Goal: Navigation & Orientation: Find specific page/section

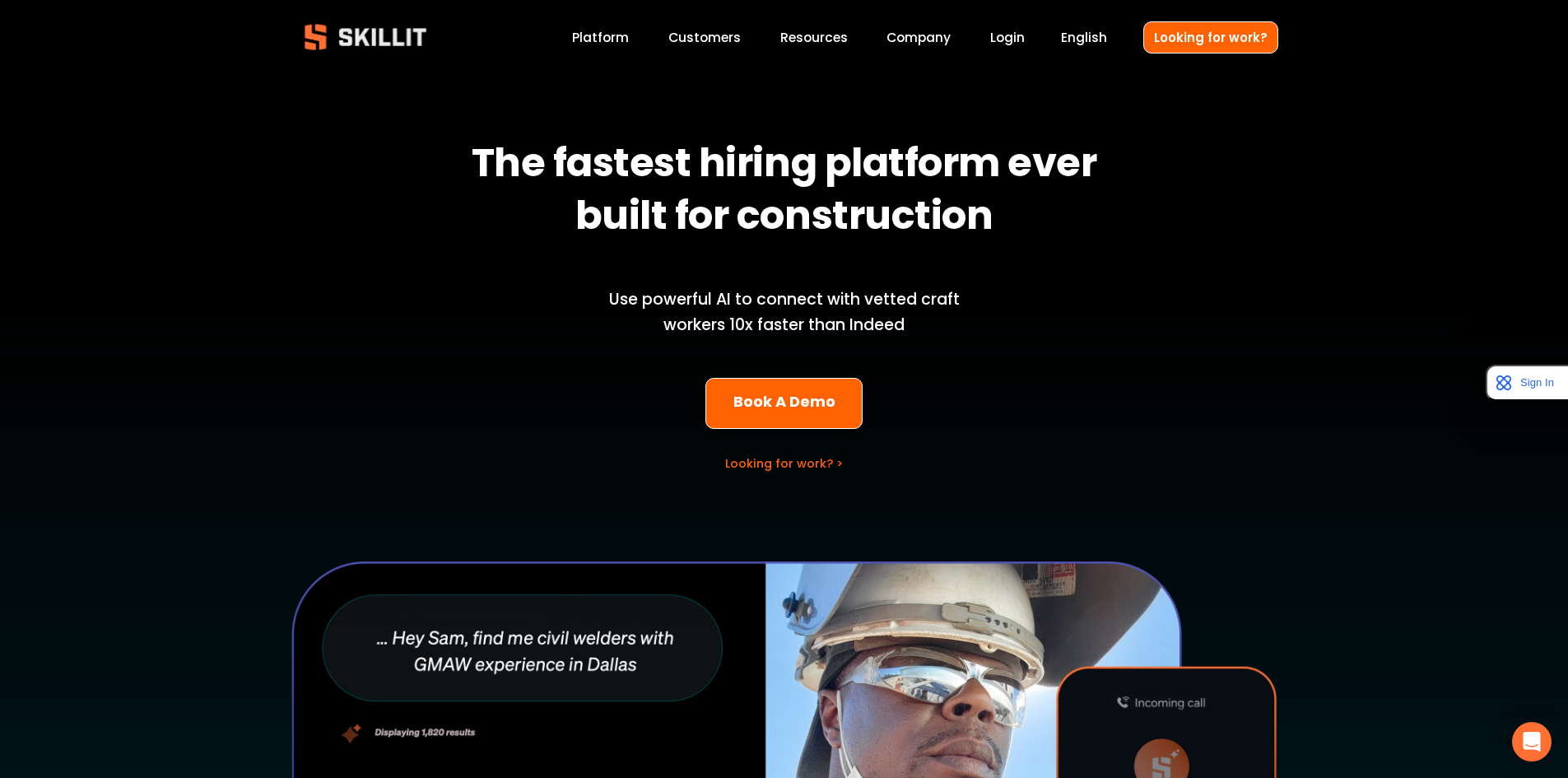
click at [574, 123] on div "The fastest hiring platform ever built for construction Use powerful AI to conn…" at bounding box center [784, 585] width 1568 height 1021
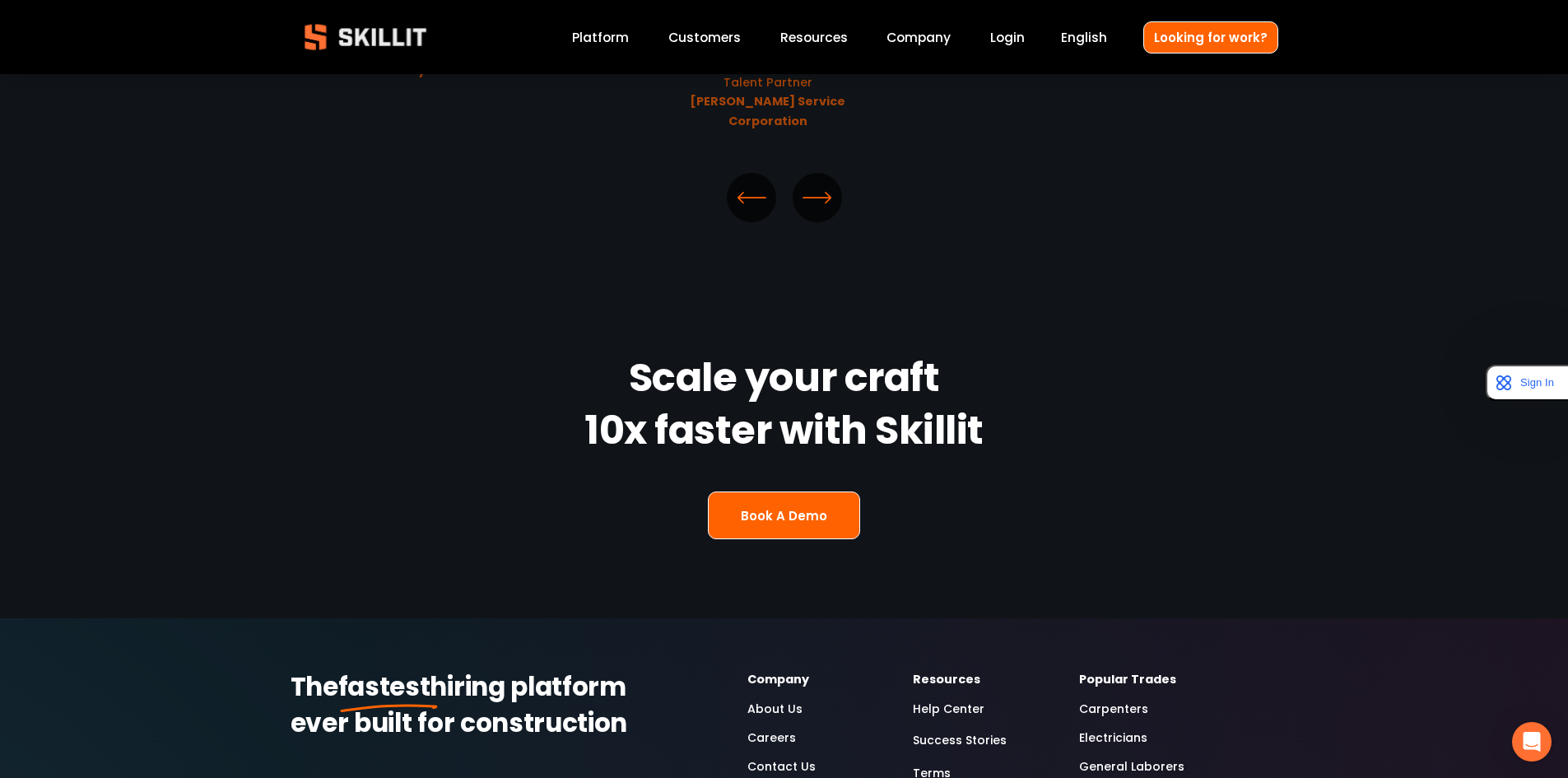
scroll to position [4364, 0]
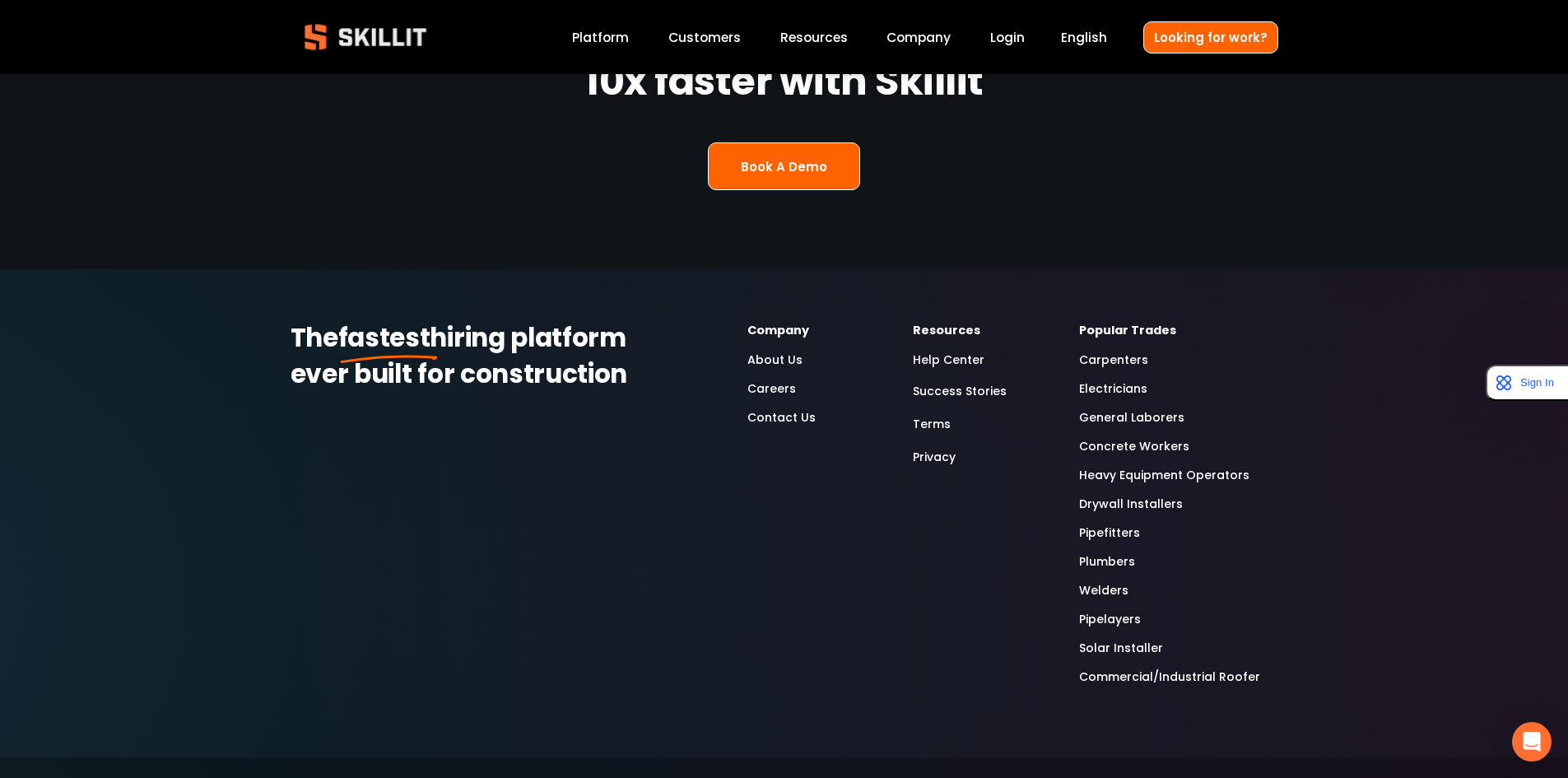
click at [784, 351] on link "About Us" at bounding box center [775, 360] width 55 height 19
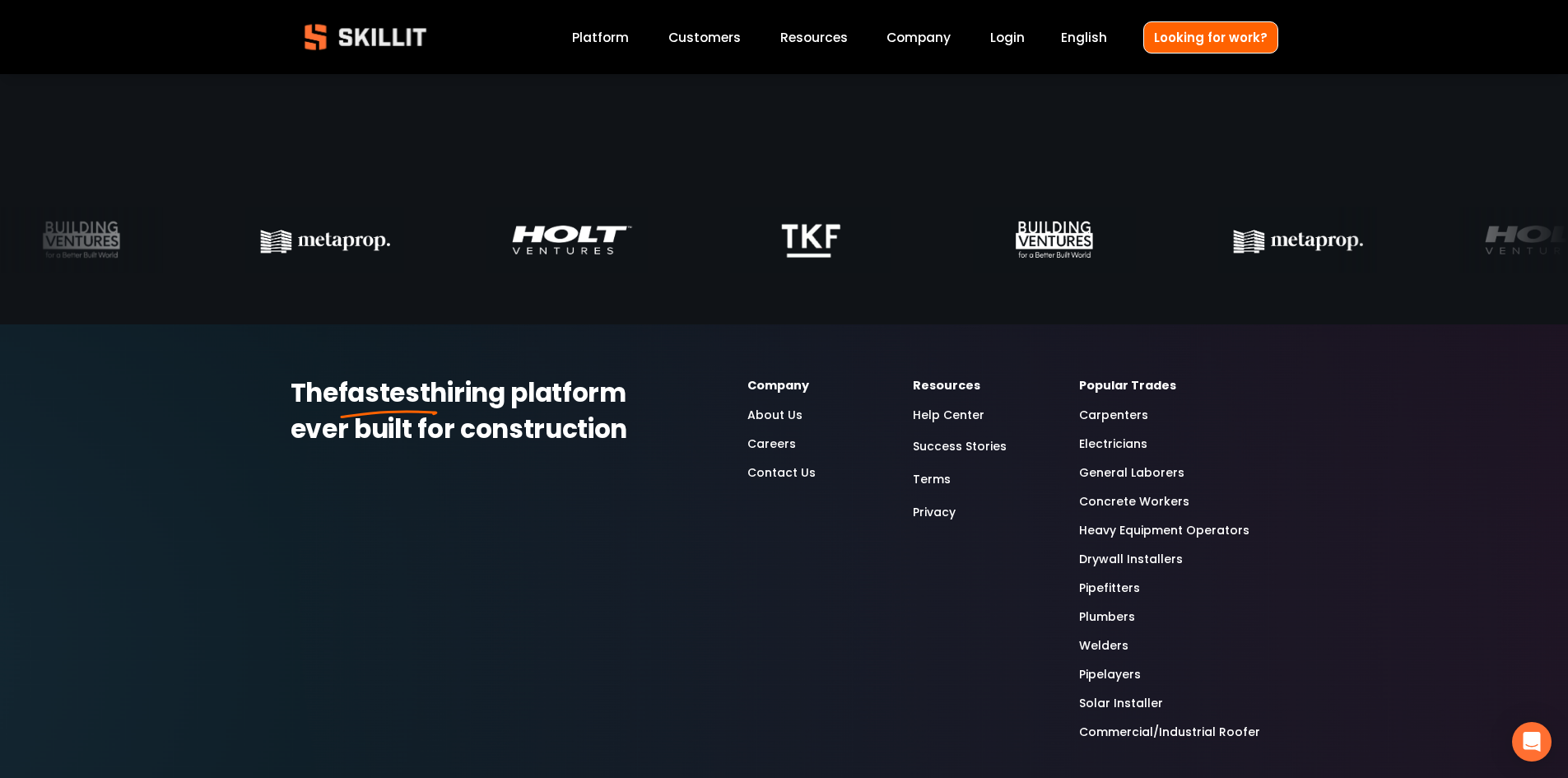
scroll to position [5105, 0]
click at [732, 41] on link "Customers" at bounding box center [705, 38] width 72 height 22
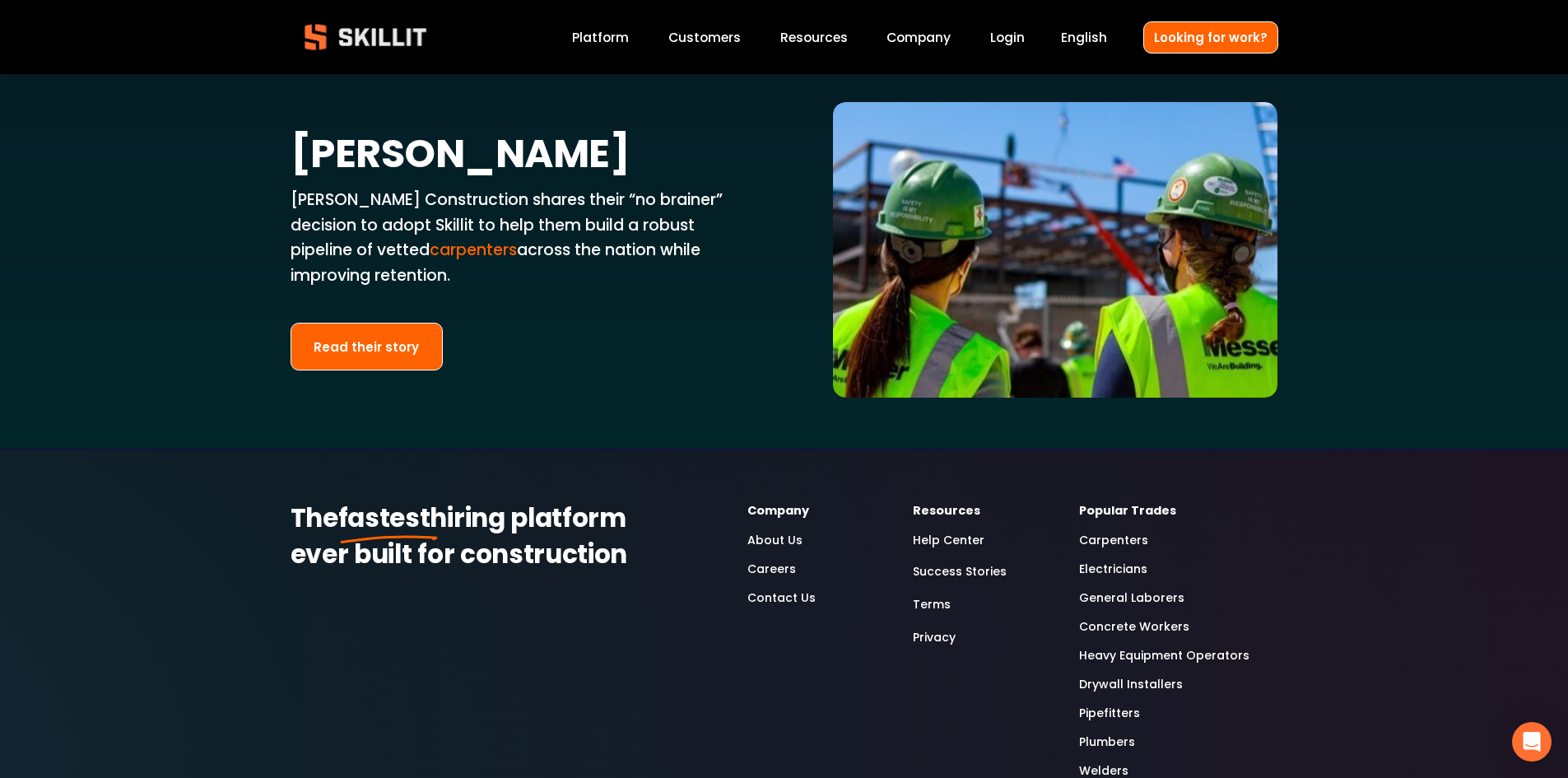
scroll to position [3706, 0]
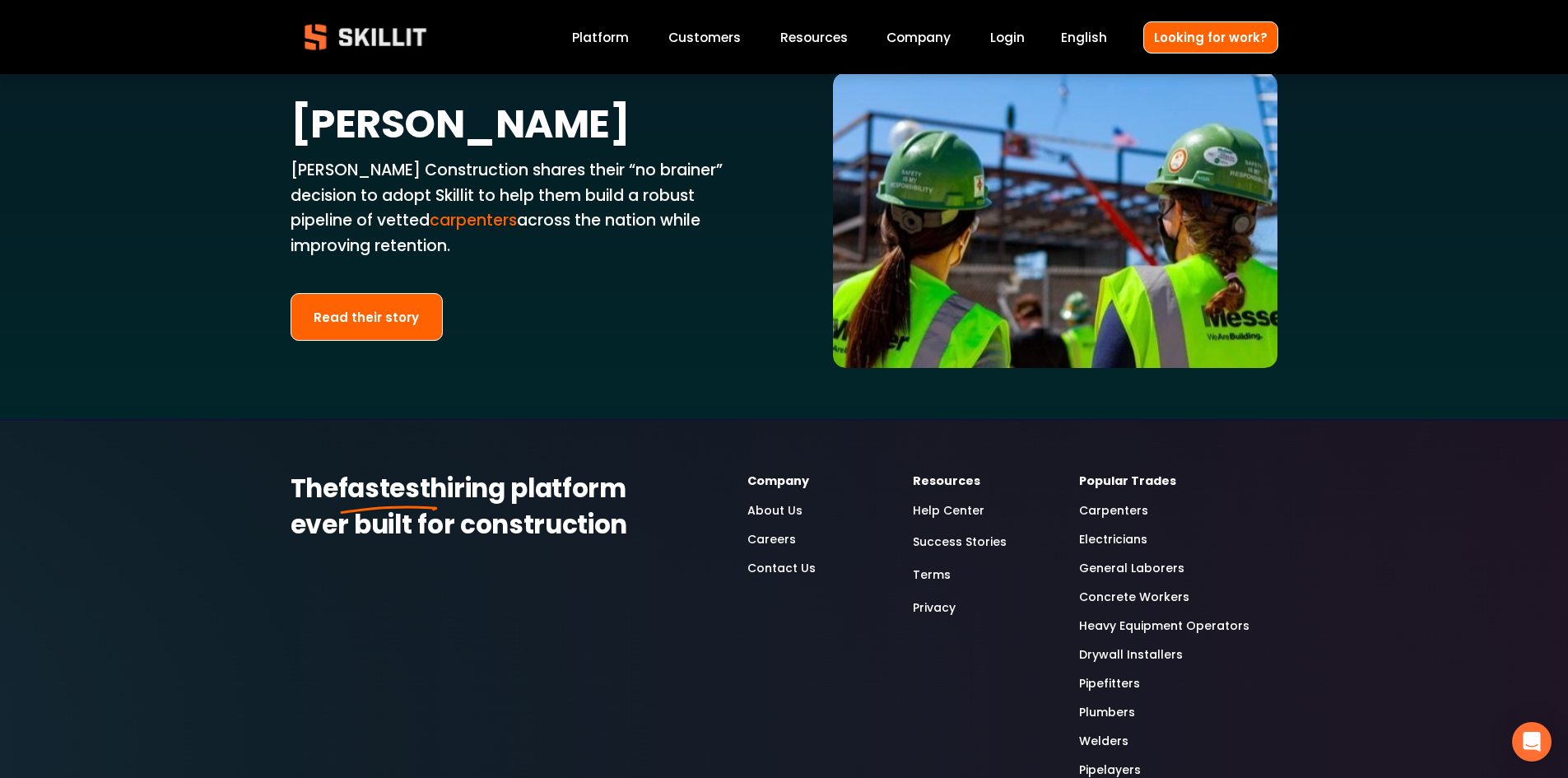
click at [1111, 530] on link "Electricians" at bounding box center [1114, 540] width 69 height 19
